Goal: Task Accomplishment & Management: Manage account settings

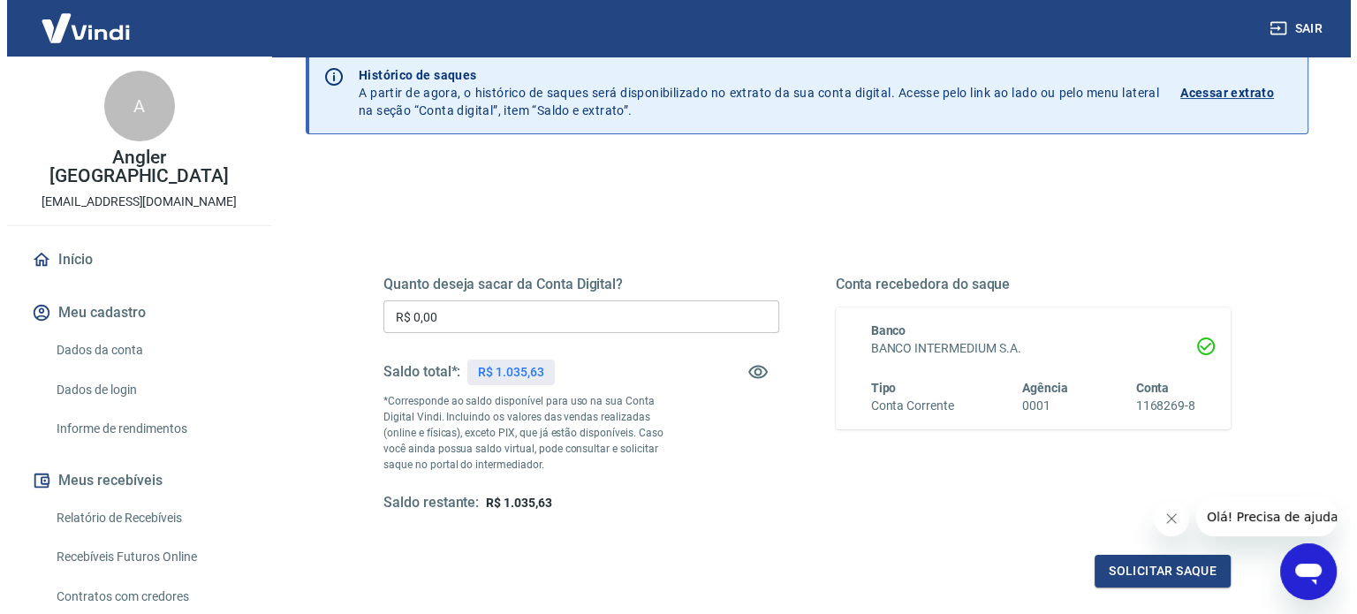
scroll to position [92, 0]
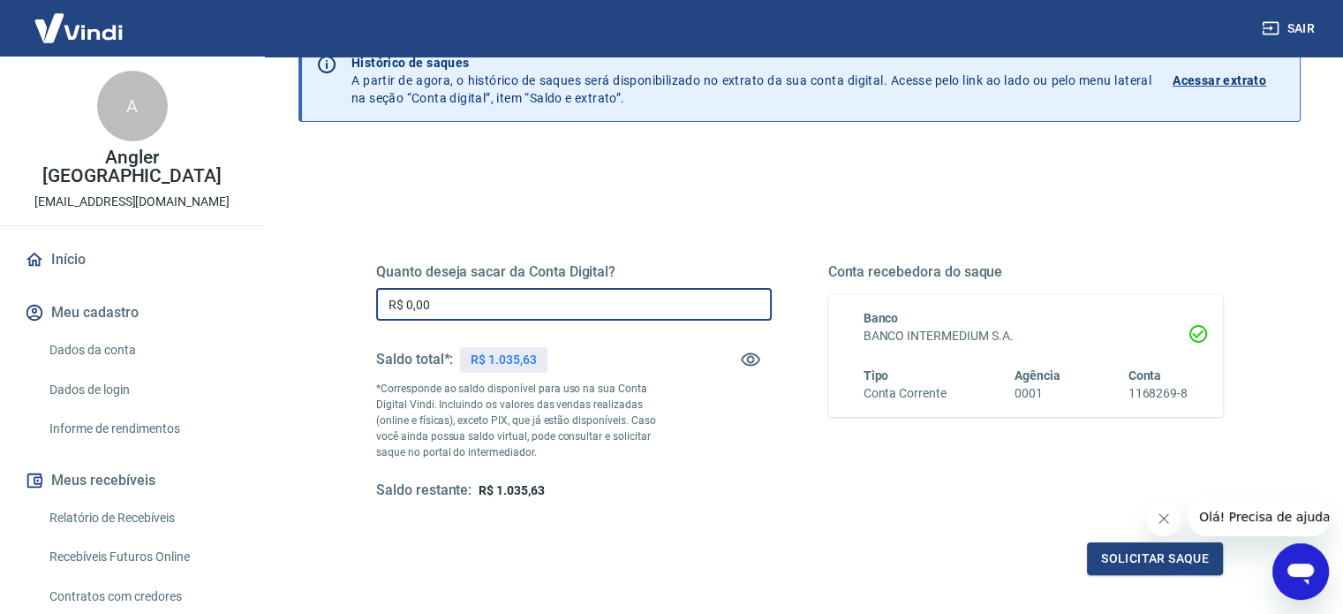
click at [463, 295] on input "R$ 0,00" at bounding box center [574, 304] width 396 height 33
type input "R$ 1.035,63"
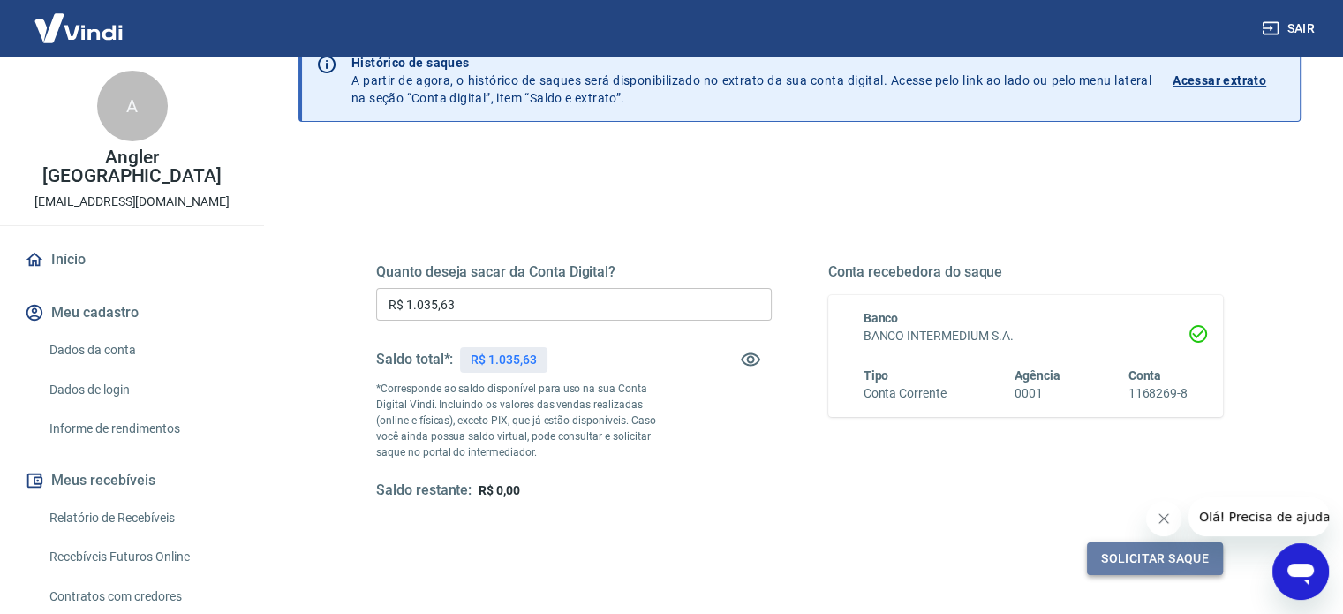
click at [1123, 553] on button "Solicitar saque" at bounding box center [1155, 558] width 136 height 33
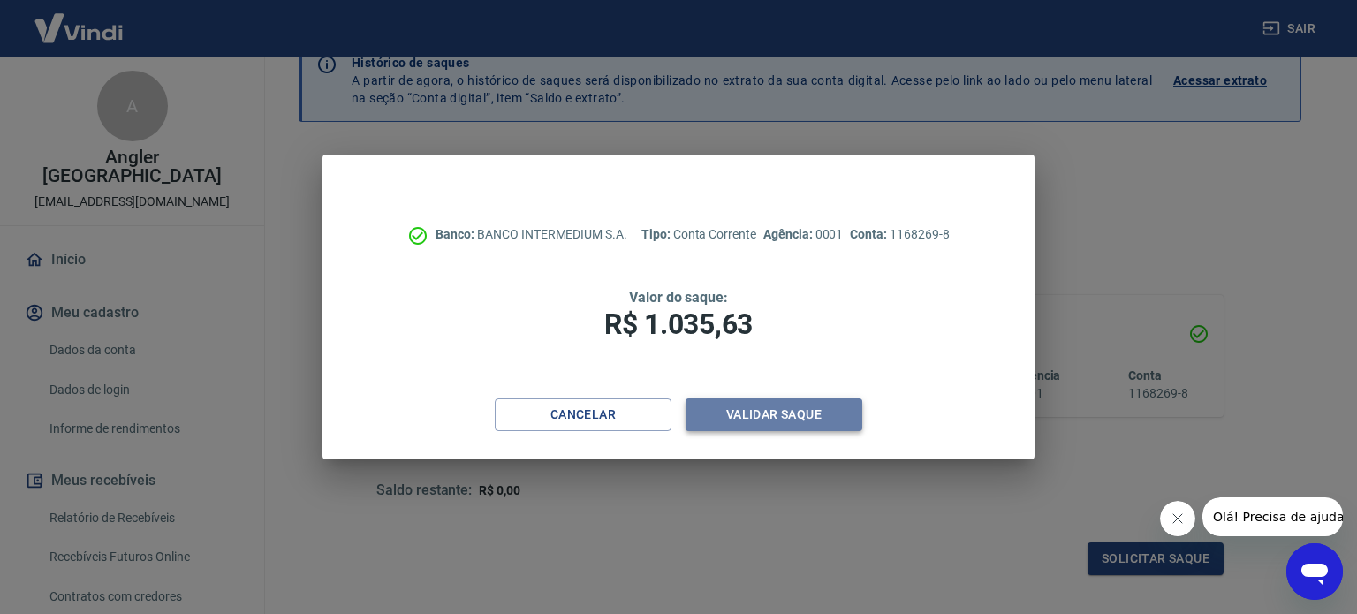
click at [822, 406] on button "Validar saque" at bounding box center [773, 414] width 177 height 33
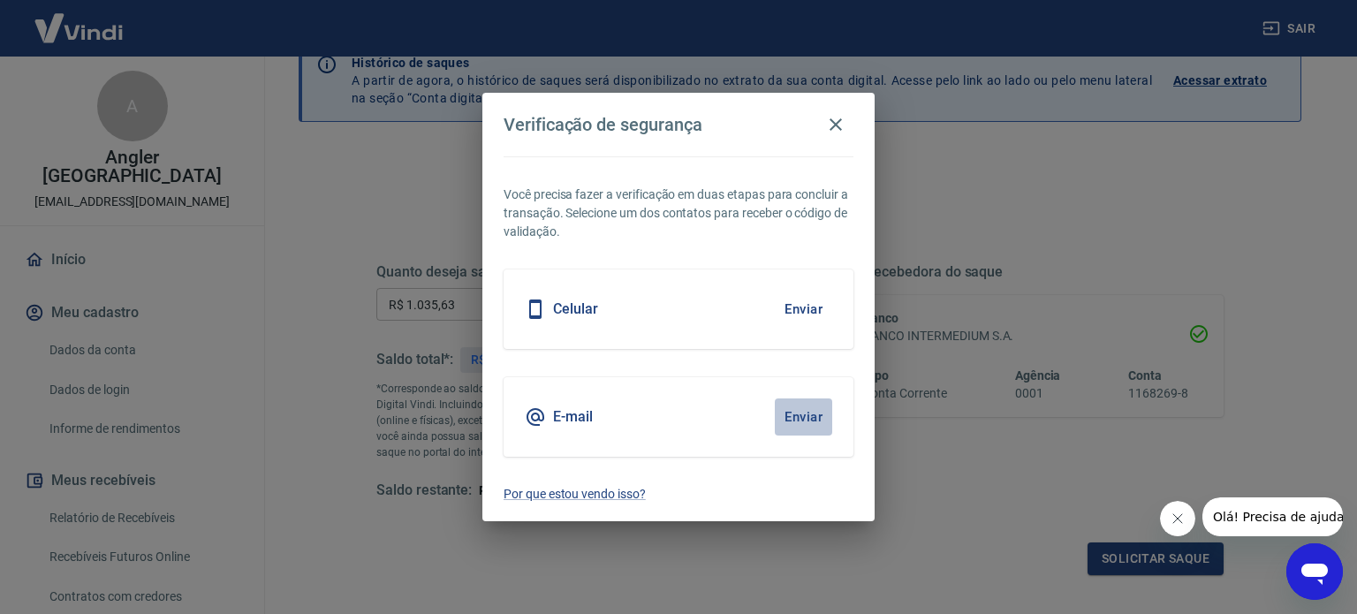
click at [809, 421] on button "Enviar" at bounding box center [803, 416] width 57 height 37
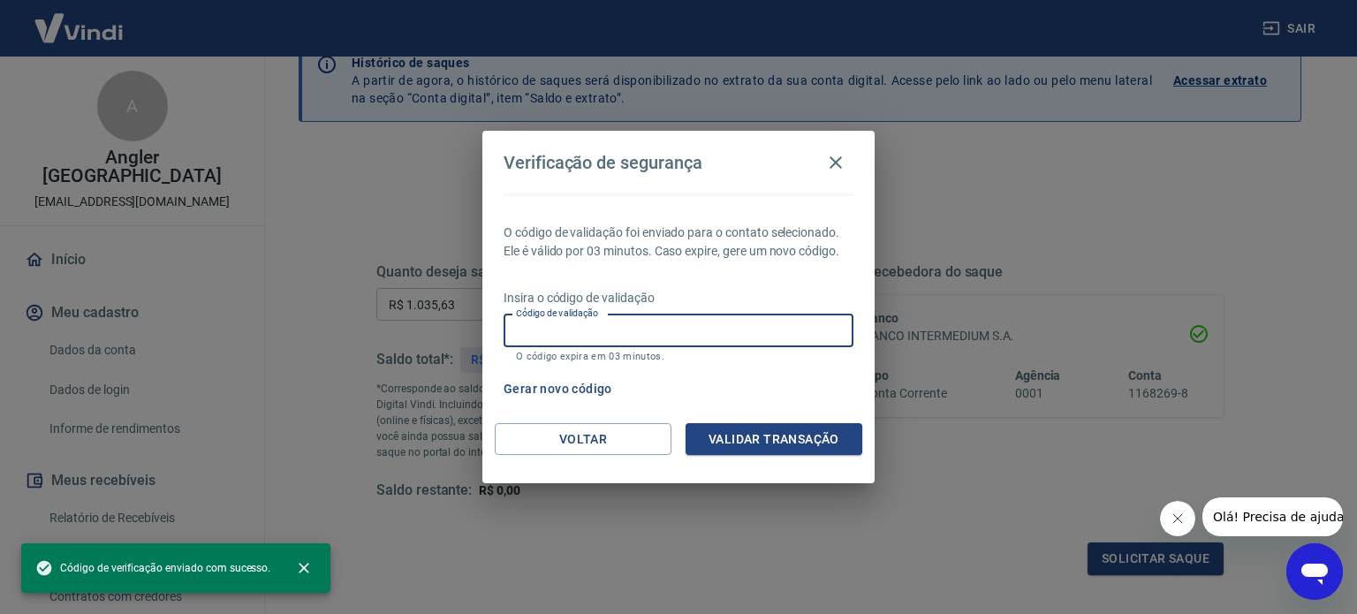
paste input "437473"
click at [611, 322] on input "Código de validação" at bounding box center [678, 330] width 350 height 33
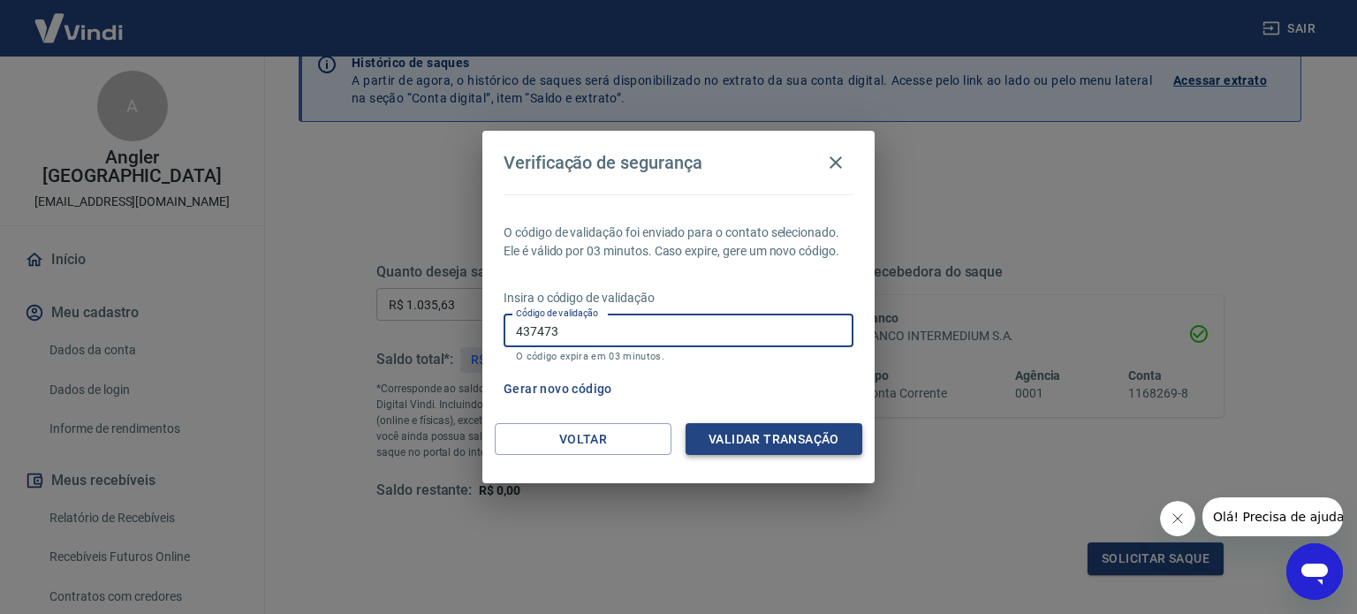
type input "437473"
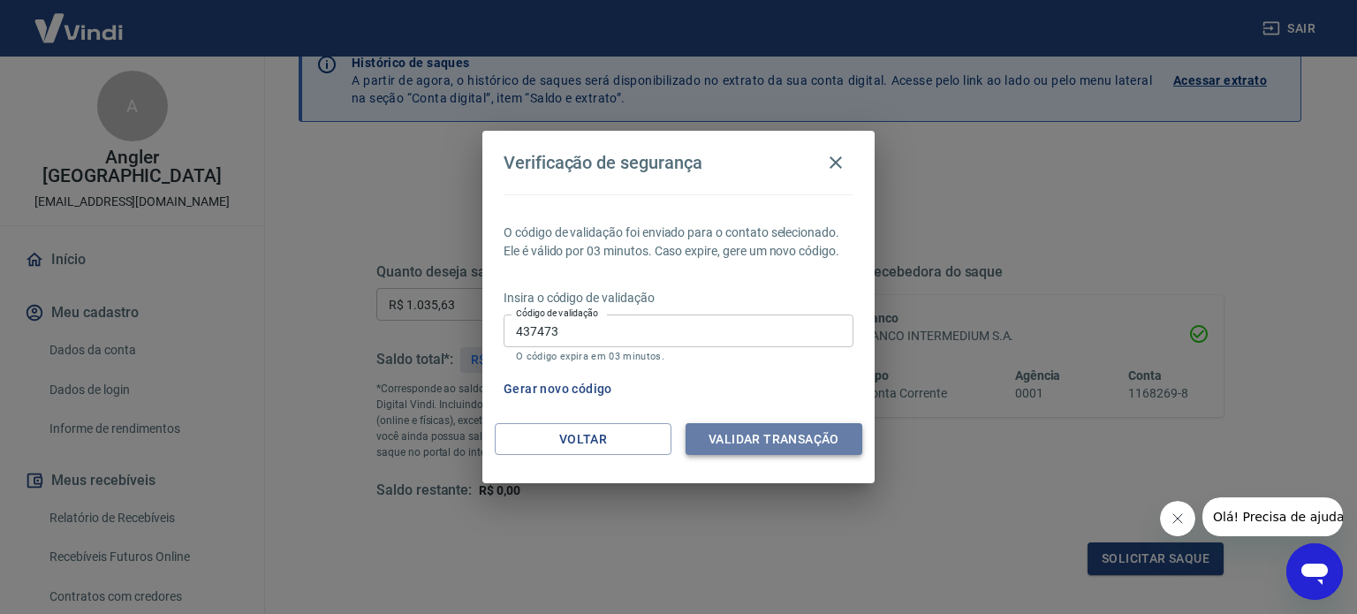
click at [810, 434] on button "Validar transação" at bounding box center [773, 439] width 177 height 33
